Goal: Download file/media

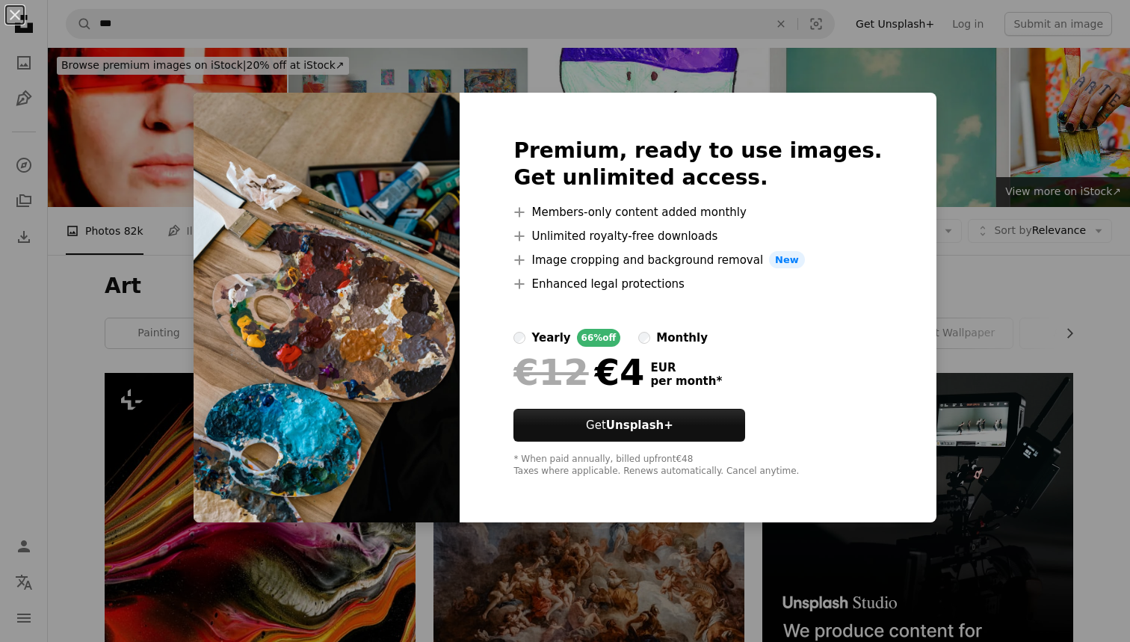
scroll to position [699, 0]
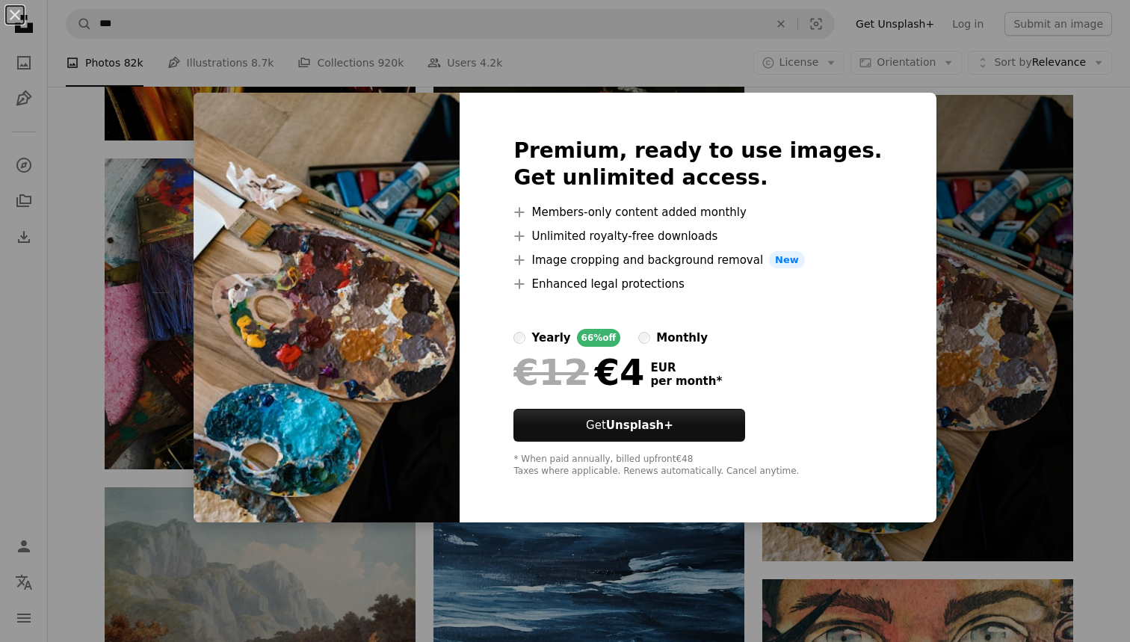
click at [701, 338] on div "monthly" at bounding box center [682, 338] width 52 height 18
click at [570, 334] on div "yearly" at bounding box center [551, 338] width 39 height 18
click at [999, 487] on div "An X shape Premium, ready to use images. Get unlimited access. A plus sign Memb…" at bounding box center [565, 321] width 1130 height 642
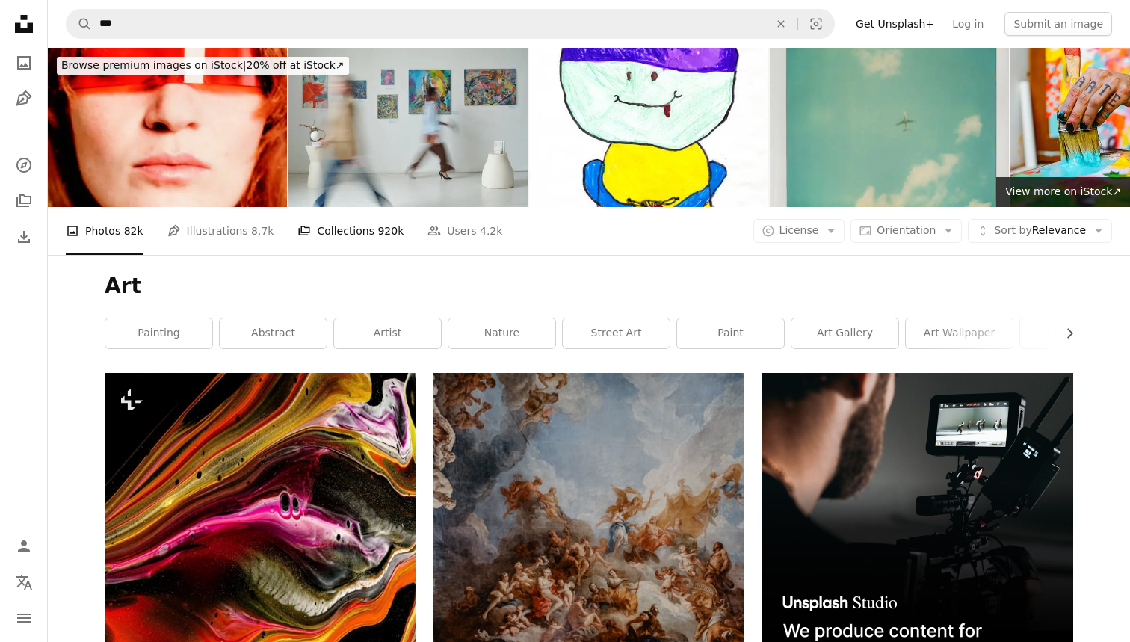
click at [366, 240] on link "A stack of folders Collections 920k" at bounding box center [351, 231] width 106 height 48
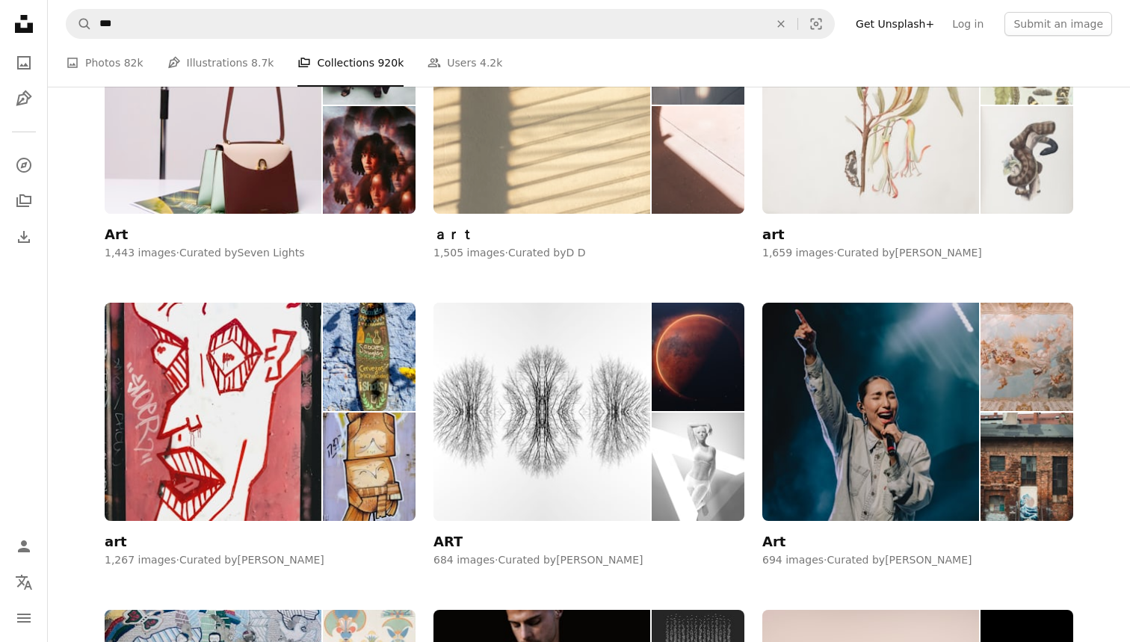
scroll to position [517, 0]
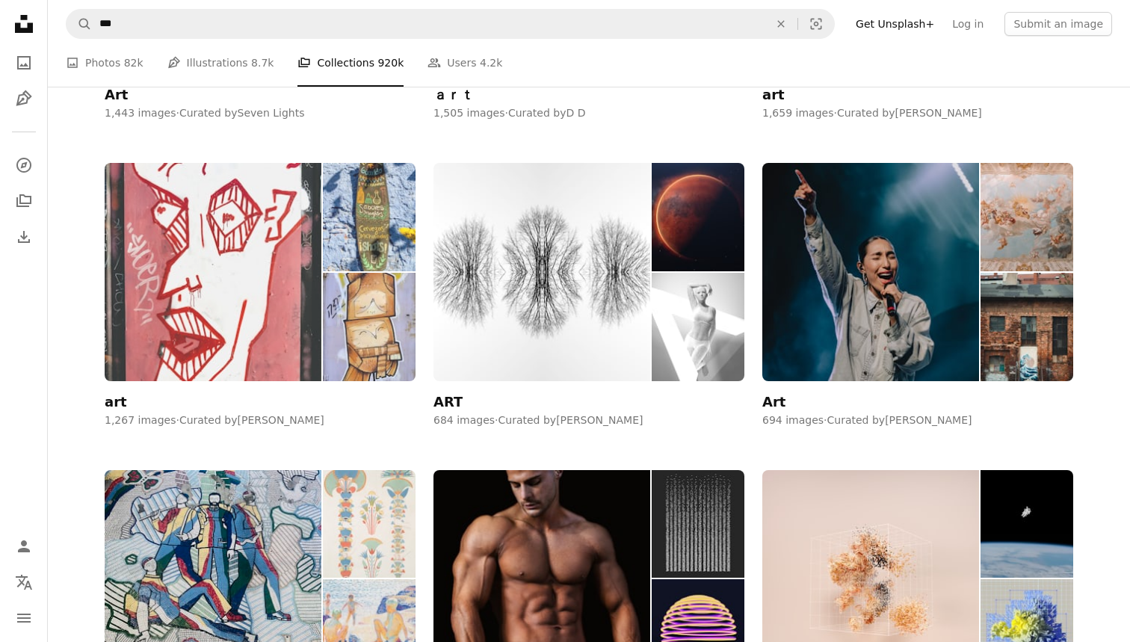
click at [219, 258] on img at bounding box center [213, 272] width 217 height 218
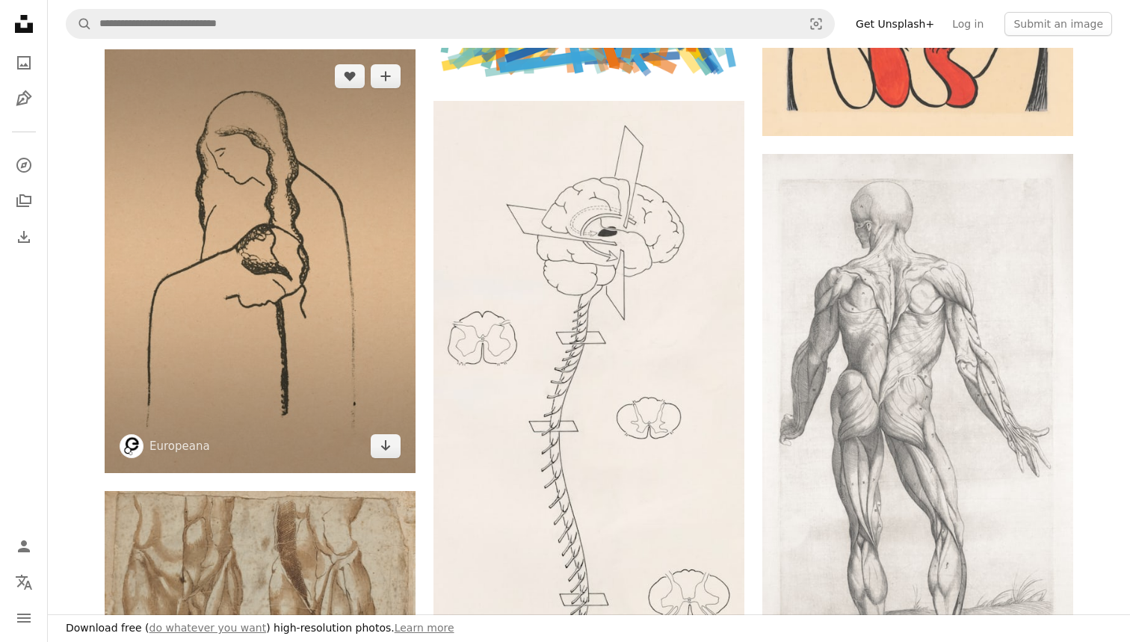
scroll to position [1404, 0]
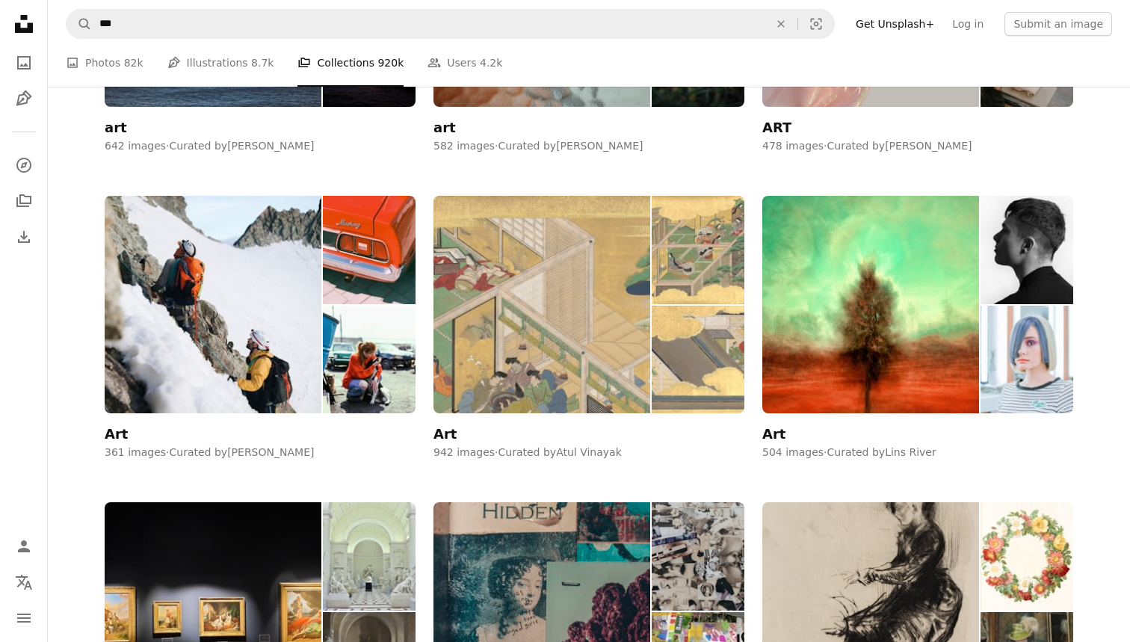
scroll to position [517, 0]
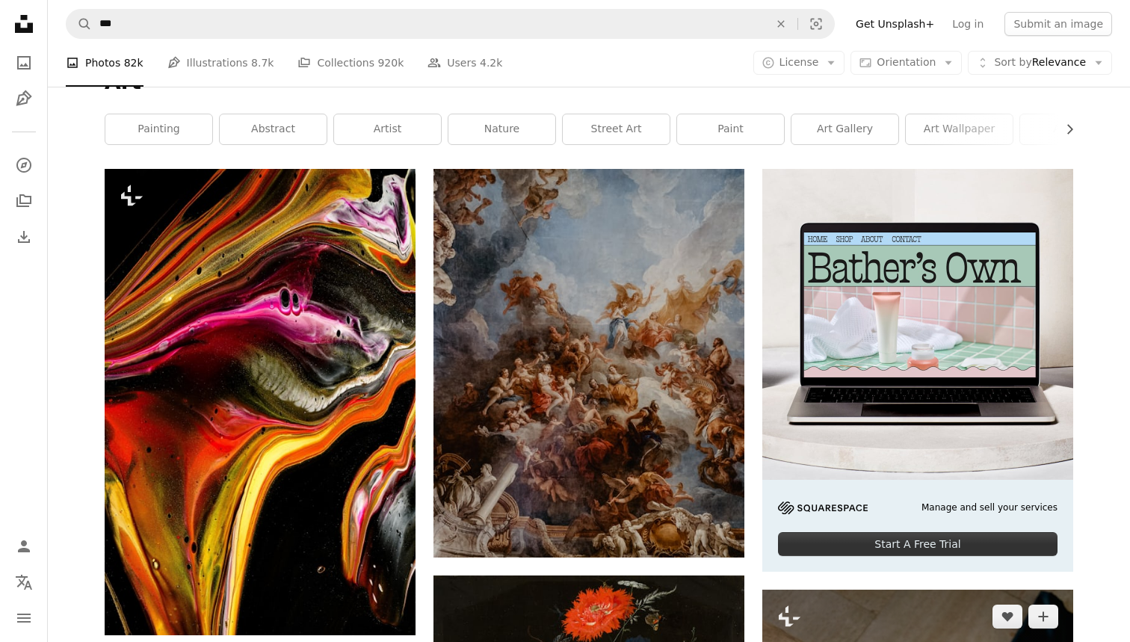
scroll to position [203, 0]
